Goal: Information Seeking & Learning: Learn about a topic

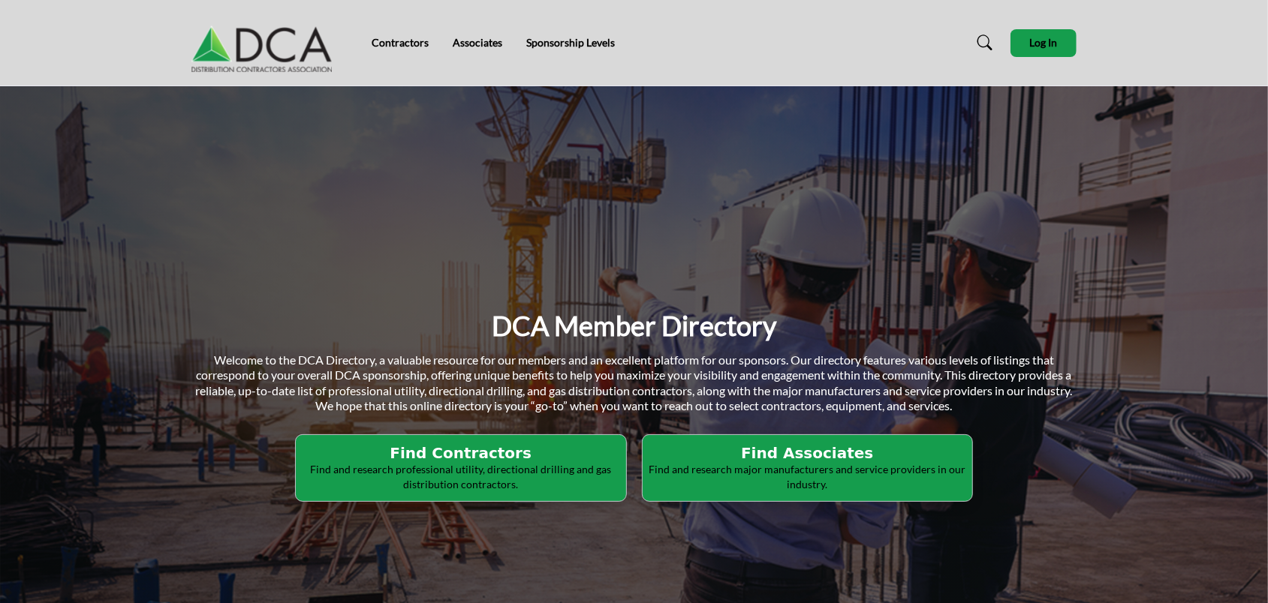
click at [621, 467] on p "Find and research major manufacturers and service providers in our industry." at bounding box center [460, 476] width 321 height 29
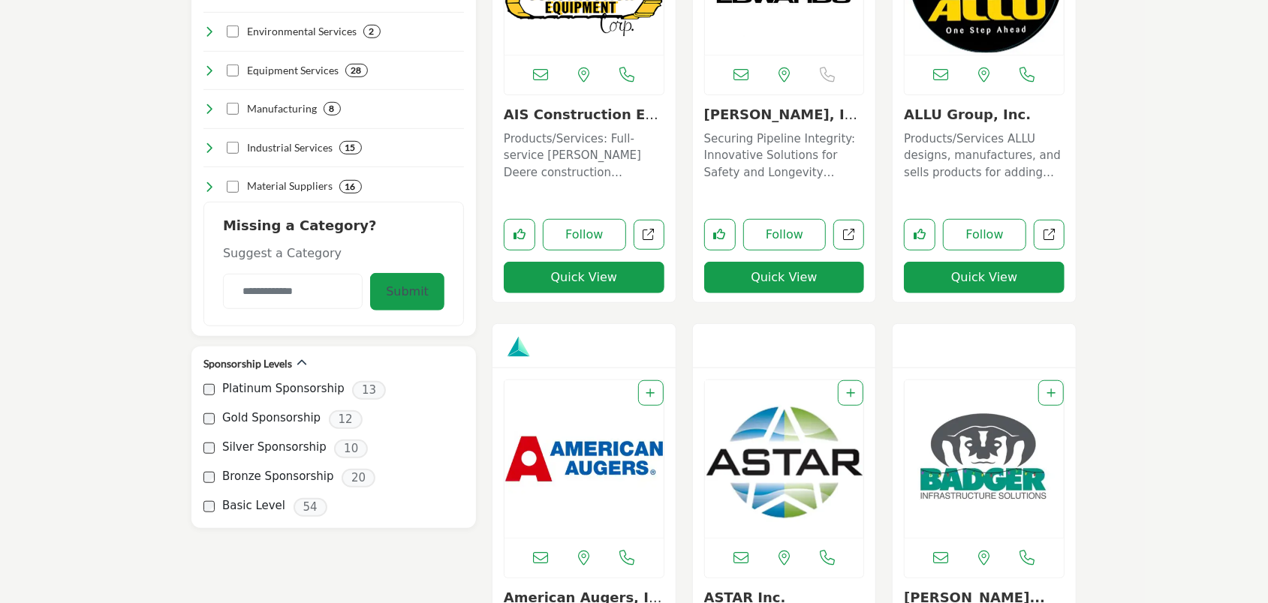
scroll to position [751, 0]
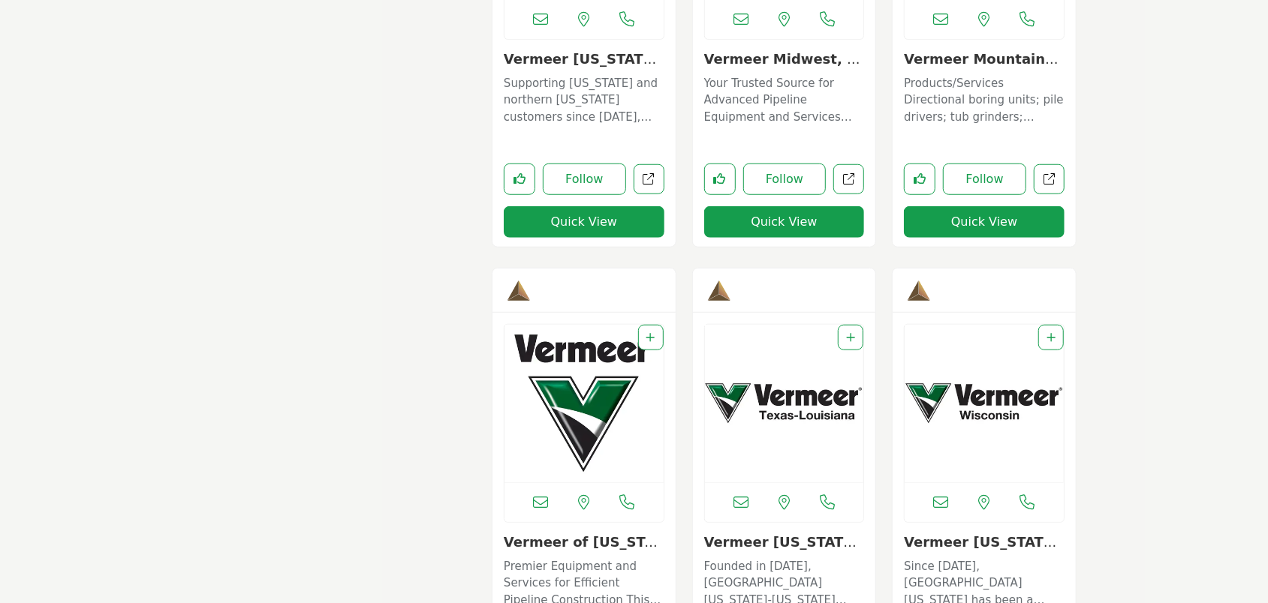
scroll to position [15837, 0]
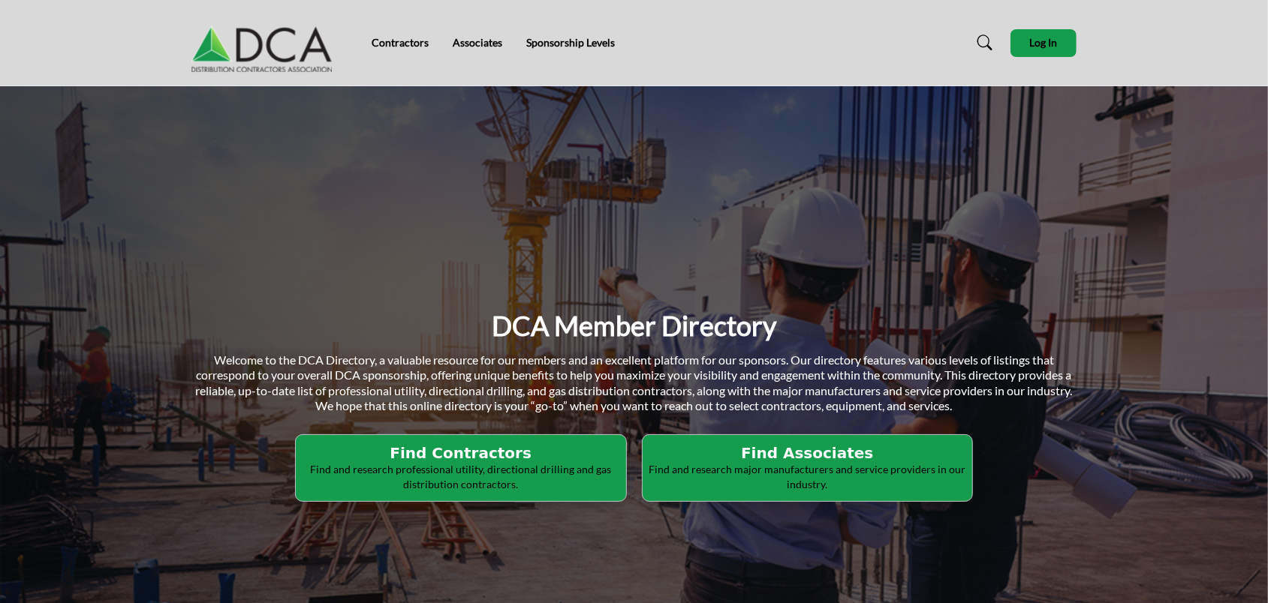
click at [495, 459] on h2 "Find Contractors" at bounding box center [460, 453] width 321 height 18
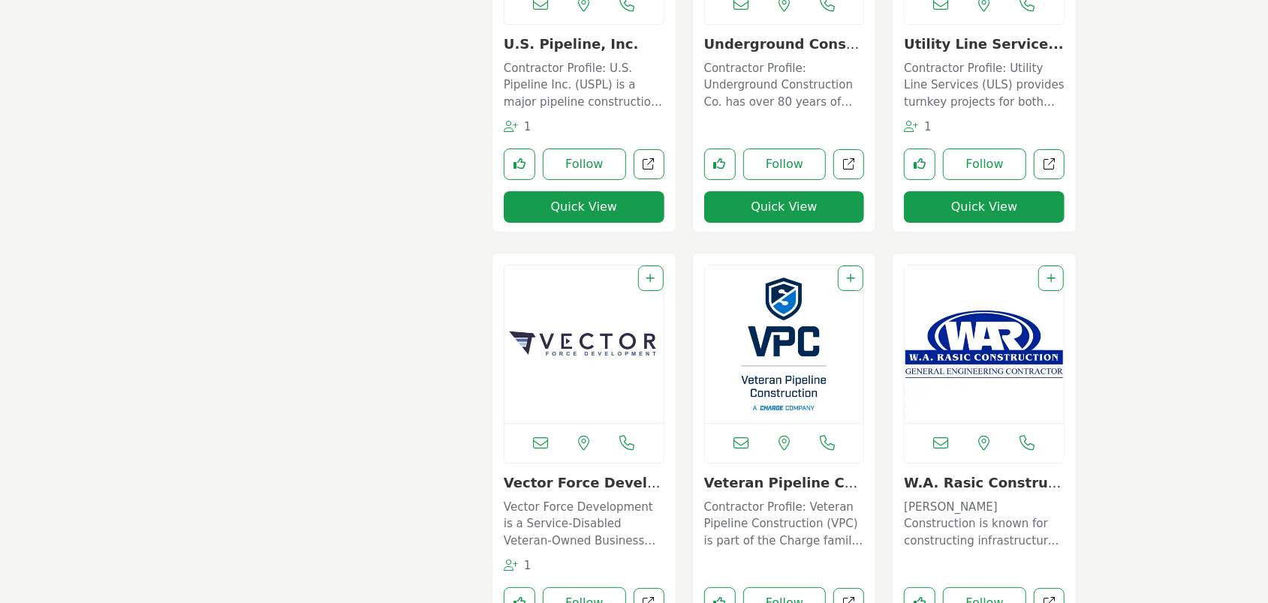
scroll to position [11158, 0]
